Goal: Find specific page/section: Find specific page/section

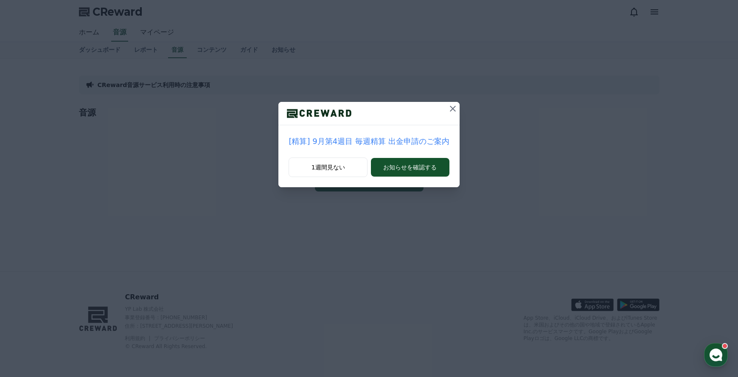
click at [449, 113] on icon at bounding box center [453, 109] width 10 height 10
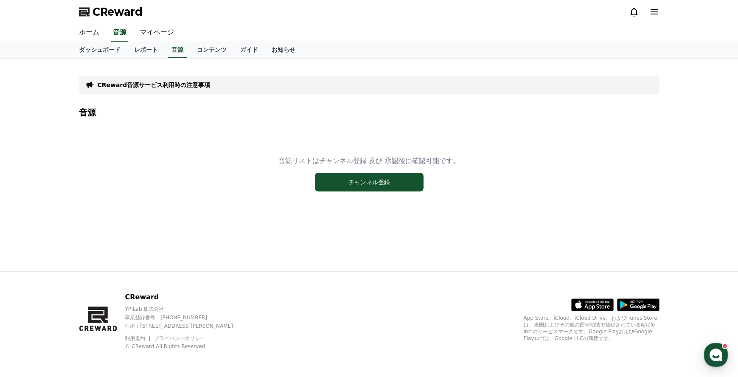
click at [169, 34] on link "マイページ" at bounding box center [157, 33] width 48 height 18
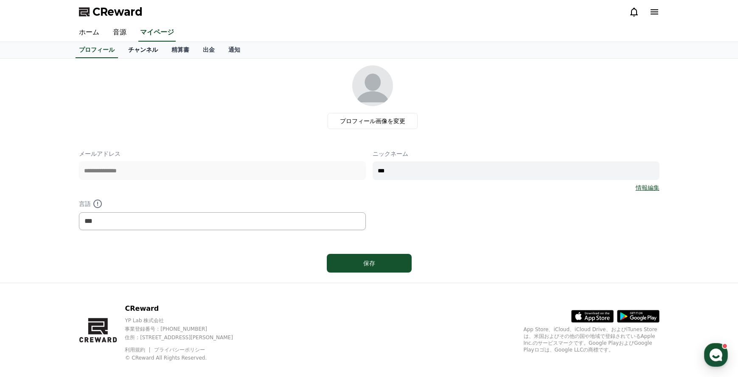
click at [153, 54] on link "チャンネル" at bounding box center [142, 50] width 43 height 16
